Goal: Task Accomplishment & Management: Use online tool/utility

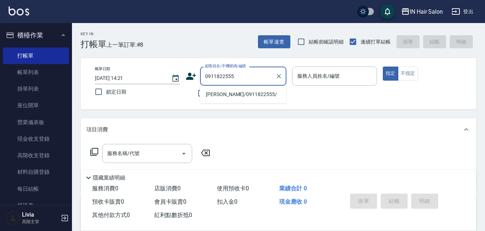
click at [217, 93] on li "[PERSON_NAME]/0911822555/" at bounding box center [243, 95] width 86 height 12
type input "[PERSON_NAME]/0911822555/"
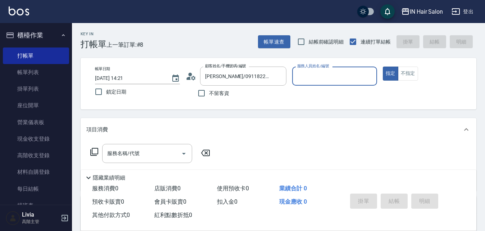
type input "8號店長Livia-8"
click at [94, 152] on icon at bounding box center [94, 152] width 9 height 9
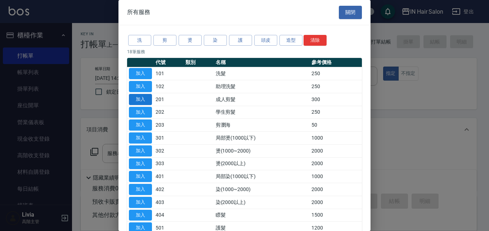
click at [145, 100] on button "加入" at bounding box center [140, 99] width 23 height 11
type input "成人剪髮(201)"
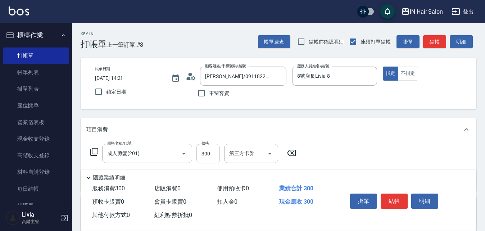
click at [199, 153] on input "300" at bounding box center [208, 153] width 23 height 19
type input "400"
click at [346, 157] on div "服務名稱/代號 成人剪髮(201) 服務名稱/代號 價格 400 價格 第三方卡券 第三方卡券" at bounding box center [279, 166] width 396 height 50
click at [393, 196] on button "結帳" at bounding box center [394, 201] width 27 height 15
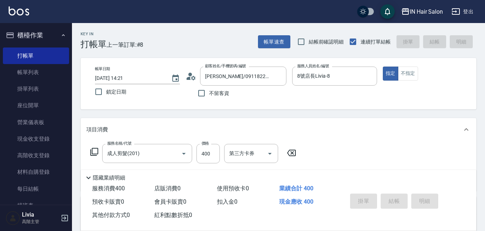
type input "[DATE] 16:20"
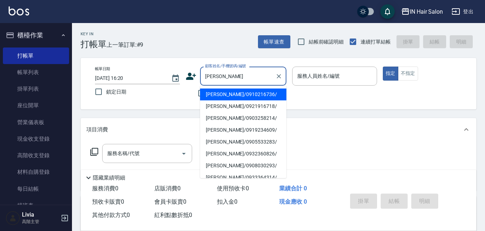
click at [216, 107] on li "[PERSON_NAME]/0921916718/" at bounding box center [243, 106] width 86 height 12
type input "[PERSON_NAME]/0921916718/"
type input "7號設計師[PERSON_NAME]-7"
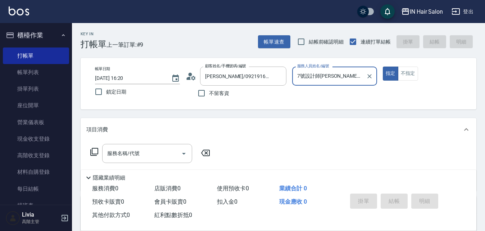
click at [95, 151] on icon at bounding box center [94, 152] width 9 height 9
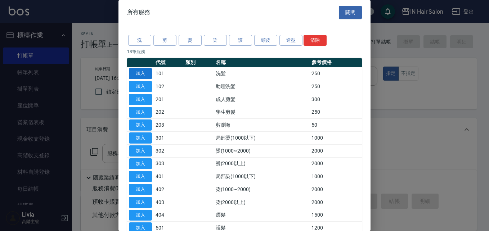
click at [143, 73] on button "加入" at bounding box center [140, 73] width 23 height 11
type input "洗髮(101)"
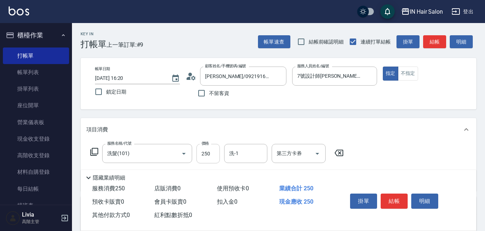
click at [215, 152] on input "250" at bounding box center [208, 153] width 23 height 19
type input "300"
click at [403, 145] on div "服務名稱/代號 洗髮(101) 服務名稱/代號 價格 300 價格 洗-1 洗-1 第三方卡券 第三方卡券" at bounding box center [279, 166] width 396 height 50
click at [393, 194] on button "結帳" at bounding box center [394, 201] width 27 height 15
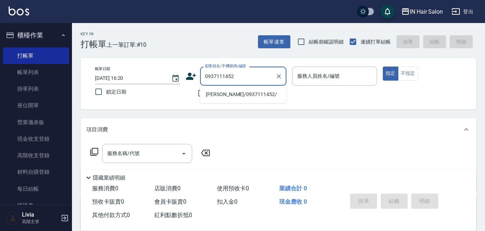
click at [230, 95] on li "[PERSON_NAME]/0937111452/" at bounding box center [243, 95] width 86 height 12
type input "[PERSON_NAME]/0937111452/"
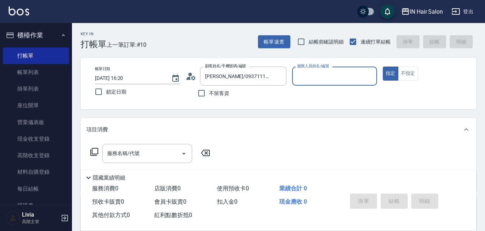
type input "7號設計師[PERSON_NAME]-7"
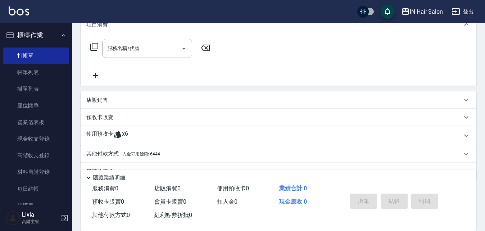
scroll to position [108, 0]
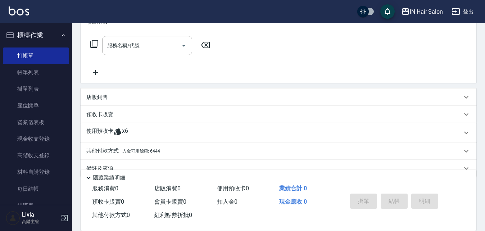
click at [94, 133] on p "使用預收卡" at bounding box center [99, 132] width 27 height 11
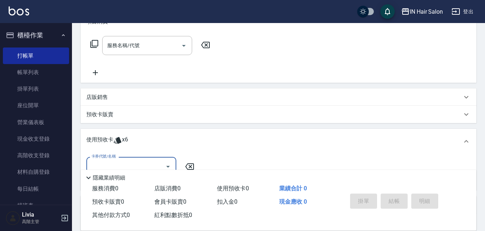
scroll to position [144, 0]
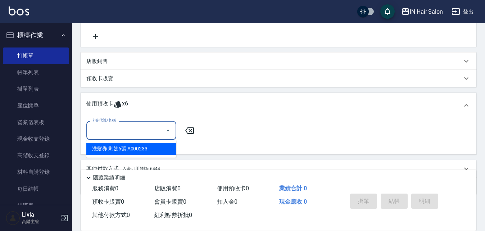
click at [125, 131] on input "卡券代號/名稱" at bounding box center [126, 130] width 73 height 13
click at [117, 150] on div "洗髮券 剩餘6張 A000233" at bounding box center [131, 149] width 90 height 12
type input "洗髮券 A000233"
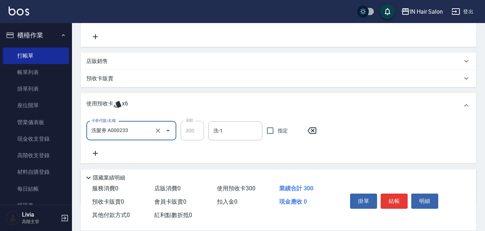
scroll to position [36, 0]
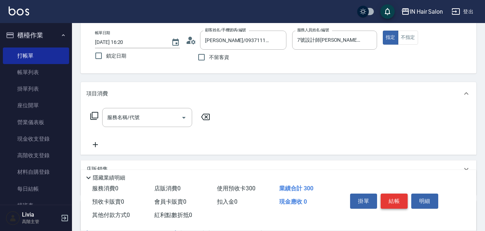
click at [398, 197] on button "結帳" at bounding box center [394, 201] width 27 height 15
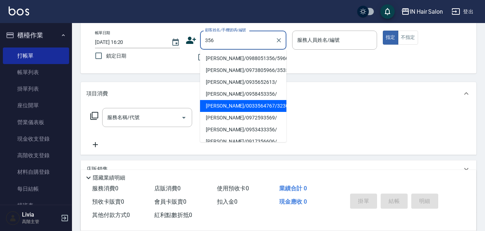
click at [208, 105] on li "[PERSON_NAME]/0033564767/323064" at bounding box center [243, 106] width 86 height 12
type input "[PERSON_NAME]/0033564767/323064"
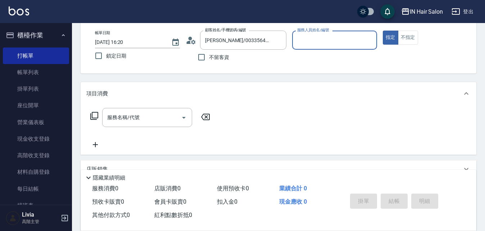
type input "8號店長Livia-8"
click at [93, 114] on icon at bounding box center [94, 116] width 9 height 9
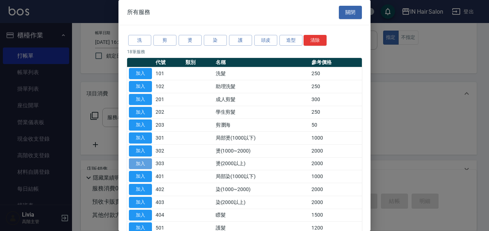
click at [143, 163] on button "加入" at bounding box center [140, 163] width 23 height 11
type input "燙(2000以上)(303)"
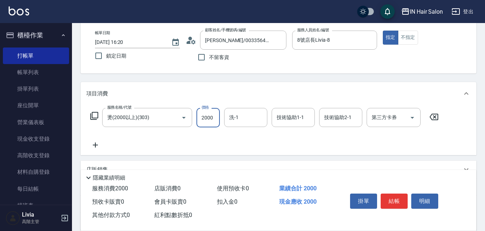
click at [214, 118] on input "2000" at bounding box center [208, 117] width 23 height 19
type input "2500"
click at [166, 141] on div "服務名稱/代號 燙(2000以上)(303) 服務名稱/代號 價格 2500 價格 洗-1 洗-1 技術協助1-1 技術協助1-1 技術協助2-1 技術協助2…" at bounding box center [264, 128] width 357 height 41
drag, startPoint x: 396, startPoint y: 197, endPoint x: 382, endPoint y: 196, distance: 14.1
click at [395, 197] on button "結帳" at bounding box center [394, 201] width 27 height 15
